Goal: Task Accomplishment & Management: Manage account settings

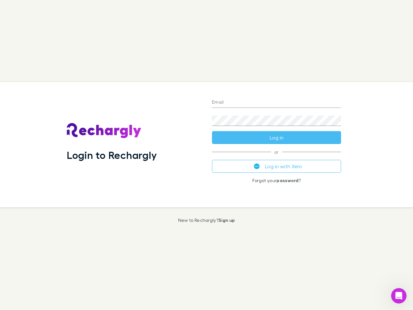
click at [207, 155] on div "Login to Rechargly" at bounding box center [134, 144] width 145 height 125
click at [277, 103] on input "Email" at bounding box center [276, 102] width 129 height 10
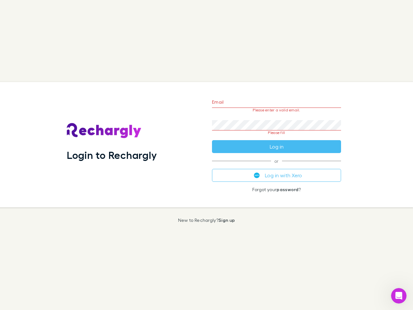
click at [277, 138] on form "Email Please enter a valid email. Password Please fill Log in" at bounding box center [276, 122] width 129 height 61
click at [277, 166] on div "Email Please enter a valid email. Password Please fill Log in or Log in with Xe…" at bounding box center [276, 144] width 139 height 125
click at [399, 296] on icon "Open Intercom Messenger" at bounding box center [399, 296] width 11 height 11
